Goal: Contribute content

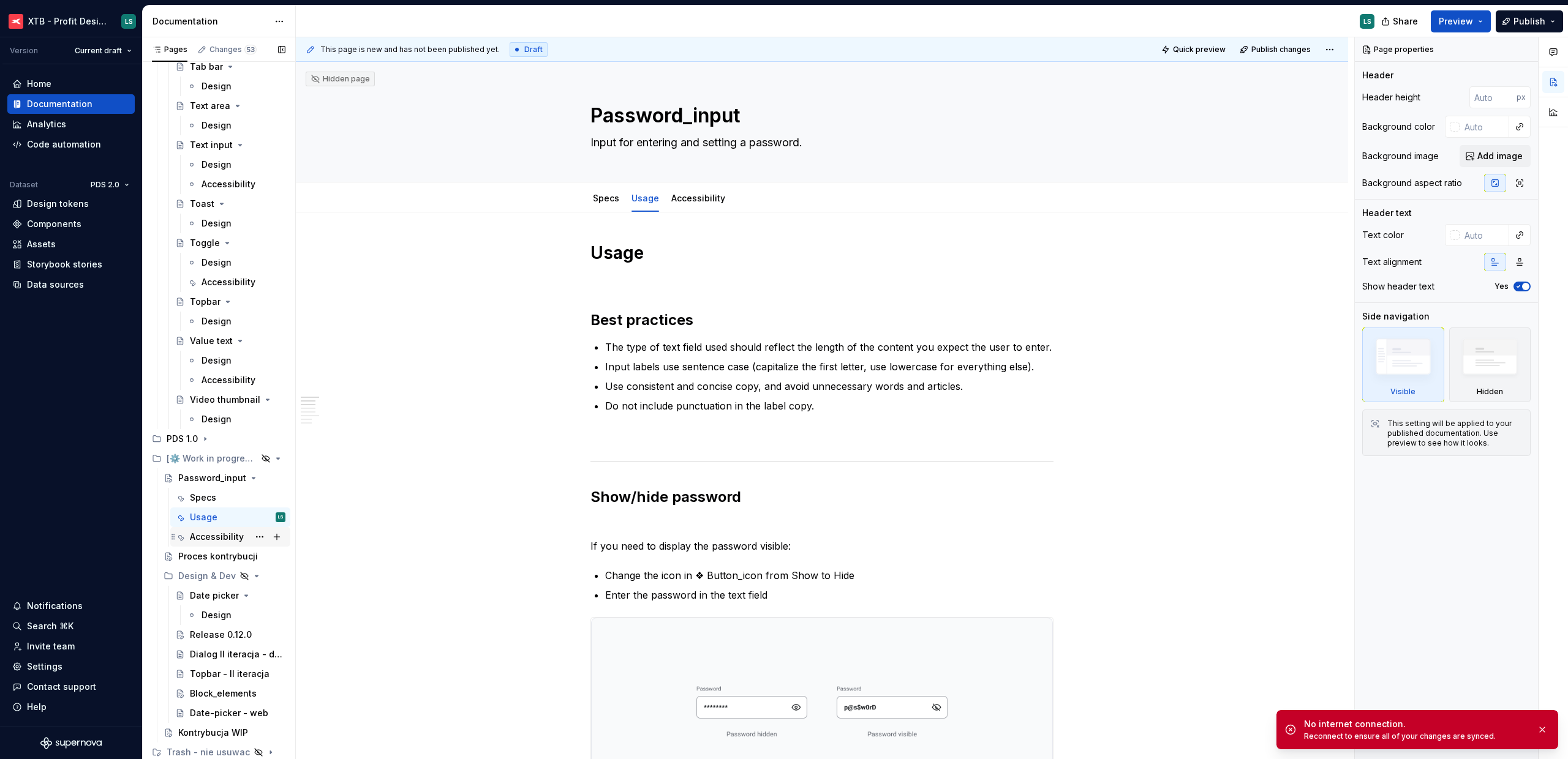
click at [215, 541] on div "Accessibility" at bounding box center [217, 537] width 54 height 12
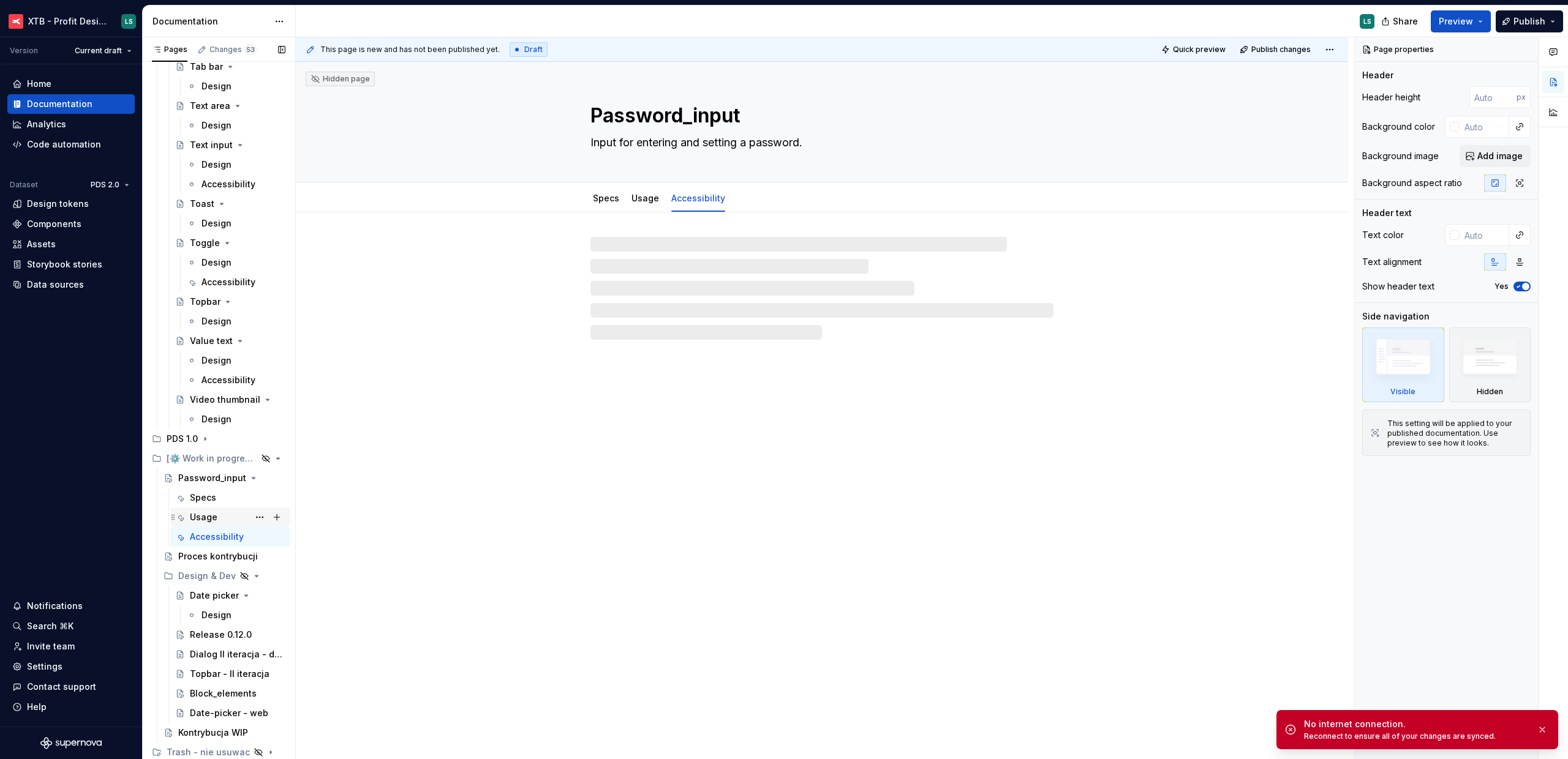
type textarea "*"
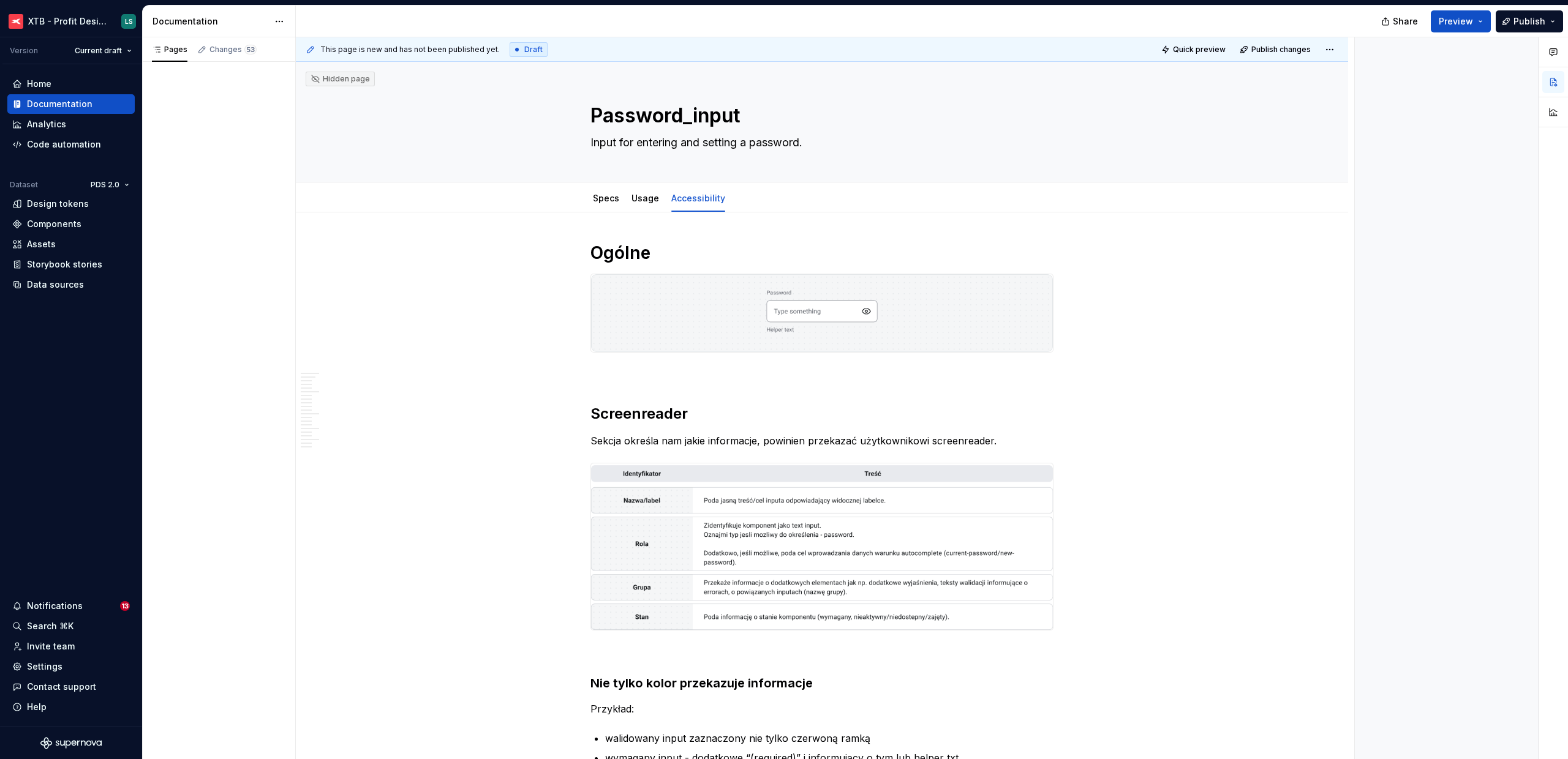
type textarea "*"
